Goal: Navigation & Orientation: Understand site structure

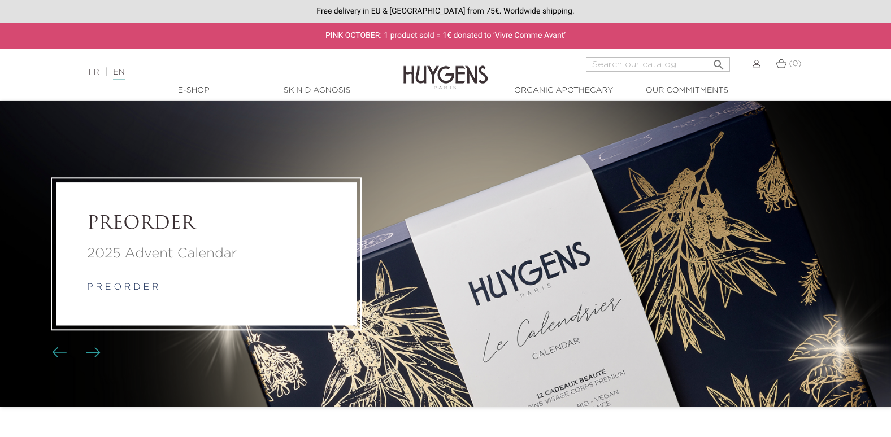
click at [787, 7] on div "Free delivery in EU & [GEOGRAPHIC_DATA] from 75€. Worldwide shipping." at bounding box center [445, 11] width 891 height 23
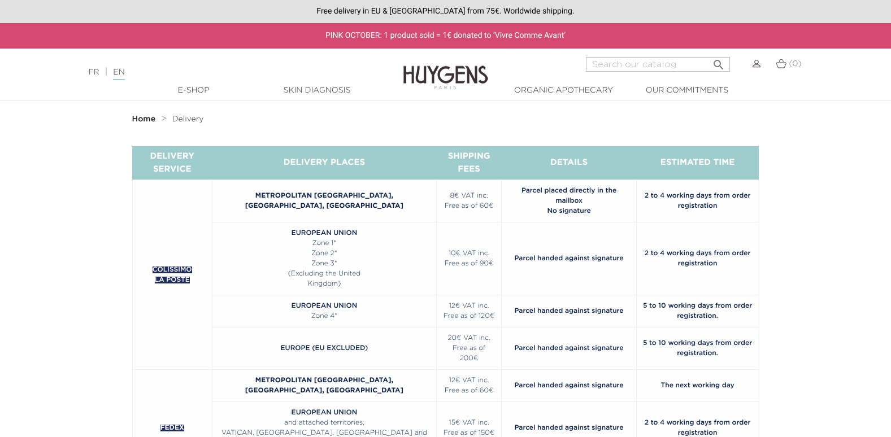
click at [457, 75] on img at bounding box center [445, 68] width 85 height 43
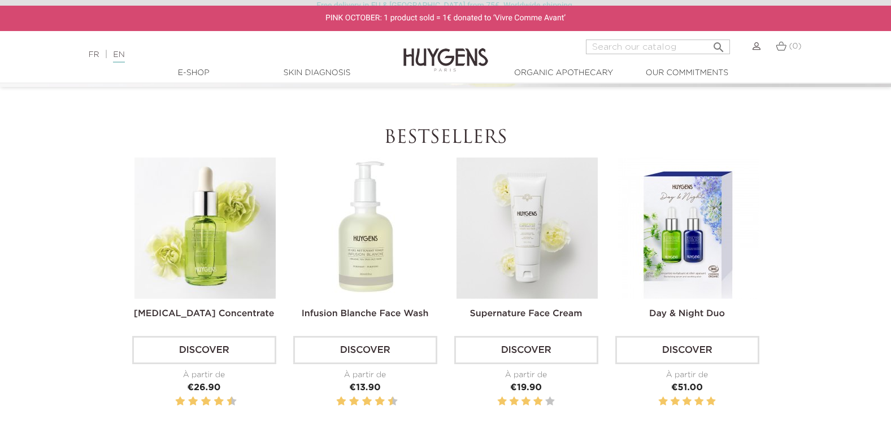
scroll to position [334, 0]
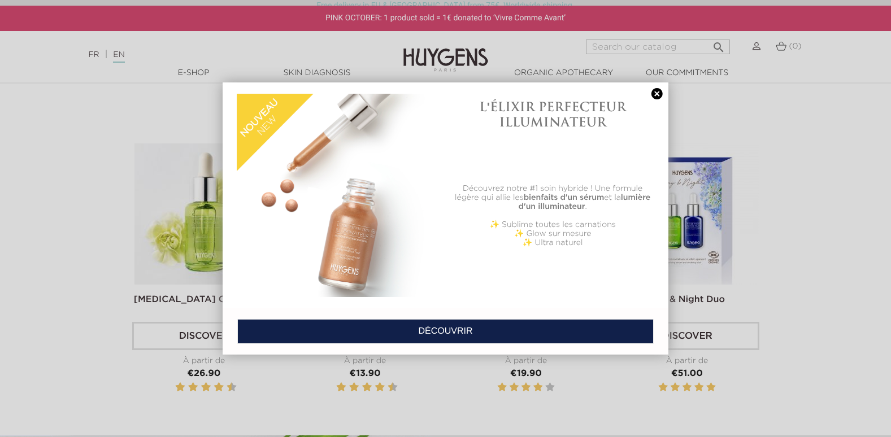
click at [656, 94] on link at bounding box center [657, 94] width 16 height 12
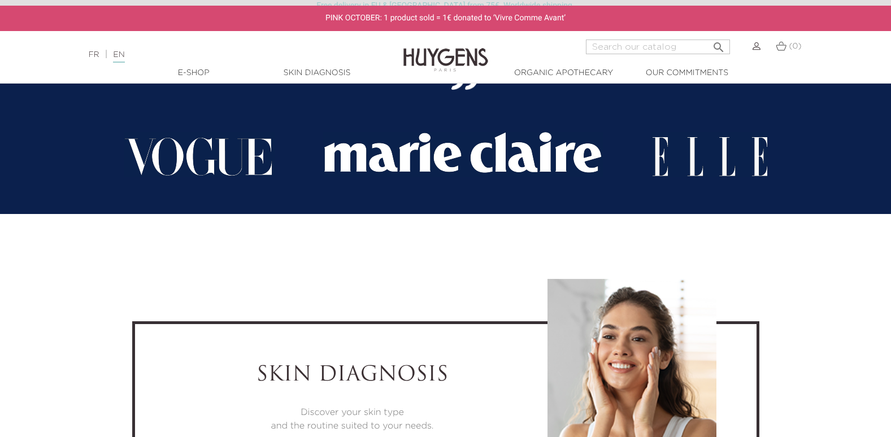
scroll to position [2127, 0]
